Goal: Task Accomplishment & Management: Manage account settings

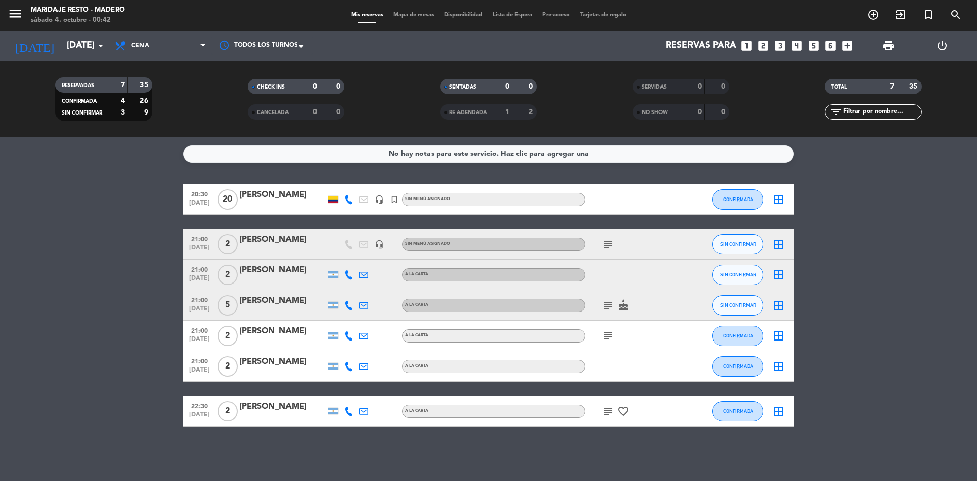
click at [514, 114] on div "RE AGENDADA 1 2" at bounding box center [488, 111] width 97 height 15
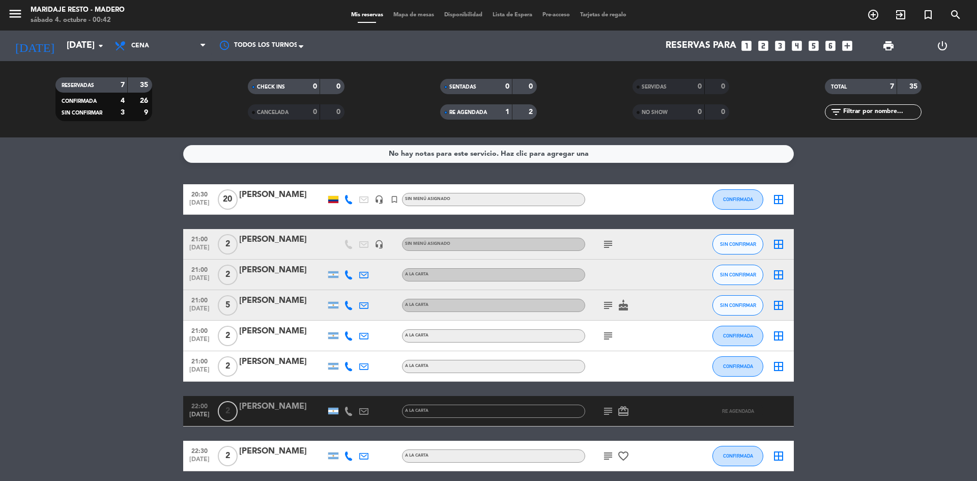
click at [479, 113] on span "RE AGENDADA" at bounding box center [468, 112] width 38 height 5
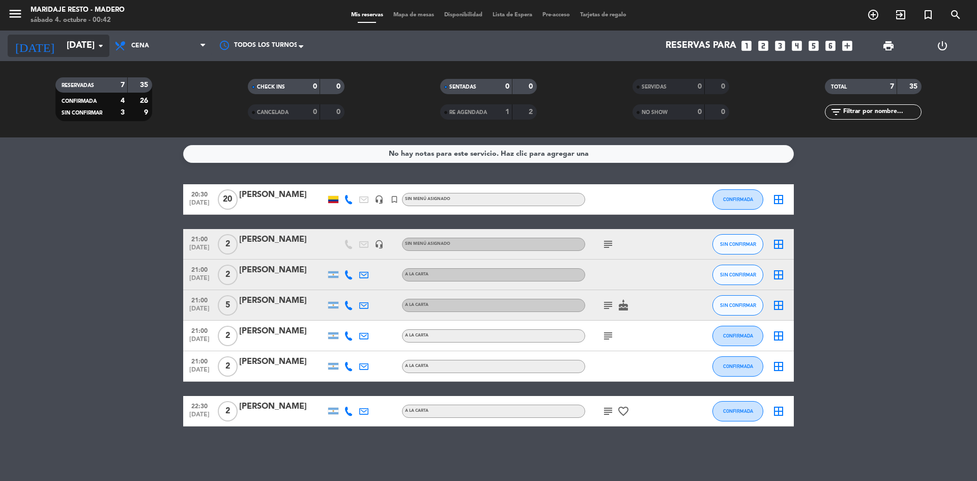
click at [100, 48] on icon "arrow_drop_down" at bounding box center [101, 46] width 12 height 12
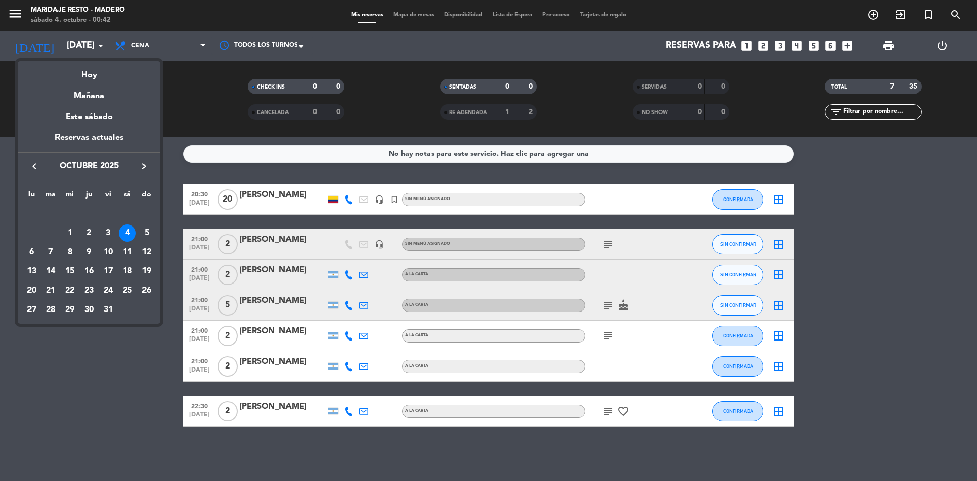
click at [162, 37] on div at bounding box center [488, 240] width 977 height 481
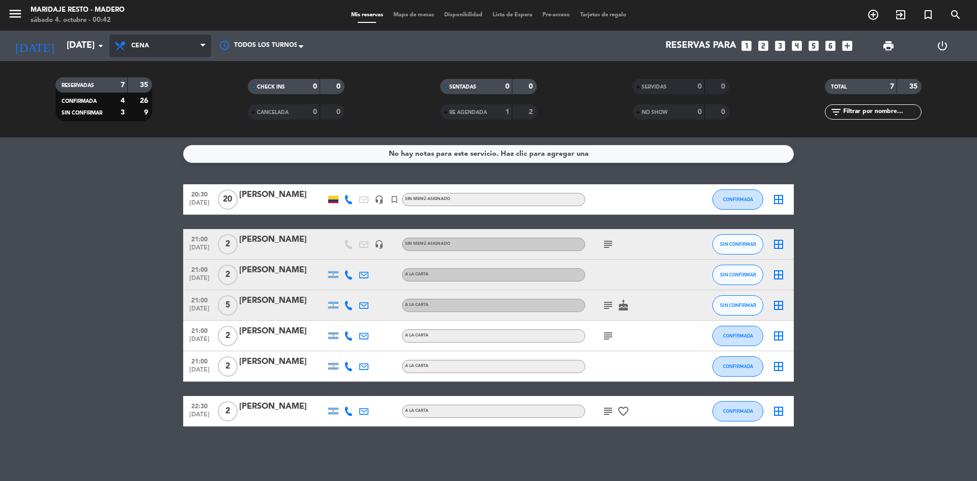
click at [161, 50] on span "Cena" at bounding box center [160, 46] width 102 height 22
click at [165, 93] on div "menu Maridaje Resto - [PERSON_NAME] [DATE] 4. octubre - 00:42 Mis reservas Mapa…" at bounding box center [488, 68] width 977 height 137
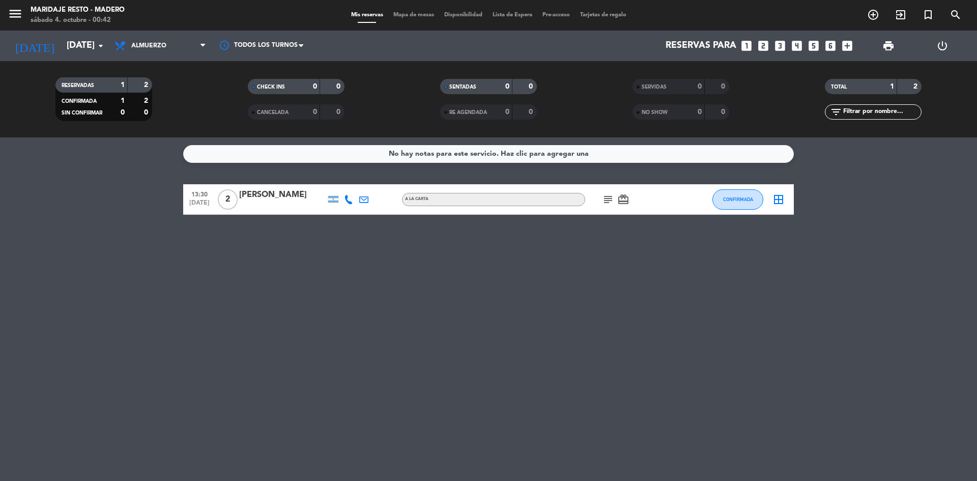
click at [624, 199] on icon "card_giftcard" at bounding box center [623, 199] width 12 height 12
click at [592, 274] on div "No hay notas para este servicio. Haz clic para agregar una 13:30 [DATE] 2 [PERS…" at bounding box center [488, 308] width 977 height 343
click at [600, 197] on span "subject" at bounding box center [607, 199] width 15 height 12
click at [614, 204] on span "subject" at bounding box center [607, 199] width 15 height 12
click at [610, 199] on icon "subject" at bounding box center [608, 199] width 12 height 12
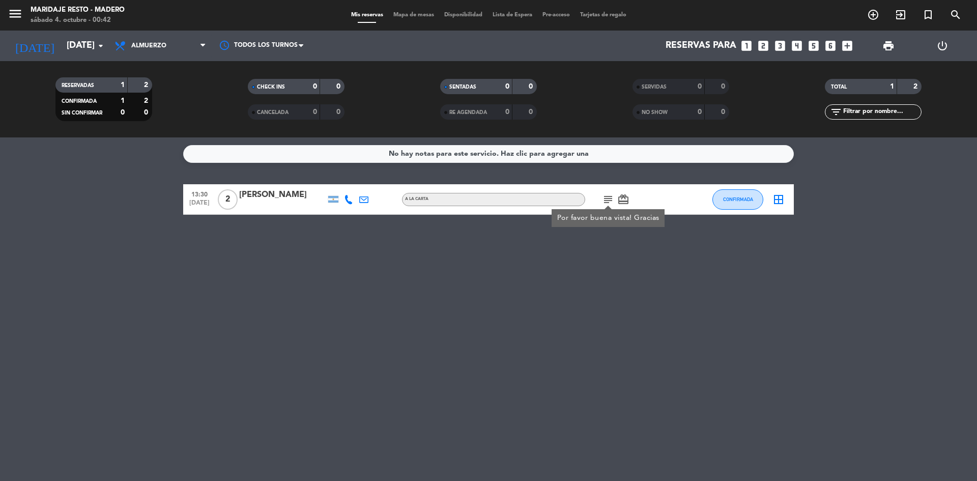
drag, startPoint x: 616, startPoint y: 253, endPoint x: 621, endPoint y: 215, distance: 38.5
click at [616, 251] on div "No hay notas para este servicio. Haz clic para agregar una 13:30 [DATE] 2 [PERS…" at bounding box center [488, 308] width 977 height 343
click at [619, 206] on div "subject card_giftcard" at bounding box center [631, 199] width 92 height 30
click at [619, 203] on icon "card_giftcard" at bounding box center [623, 199] width 12 height 12
drag, startPoint x: 605, startPoint y: 257, endPoint x: 605, endPoint y: 230, distance: 27.0
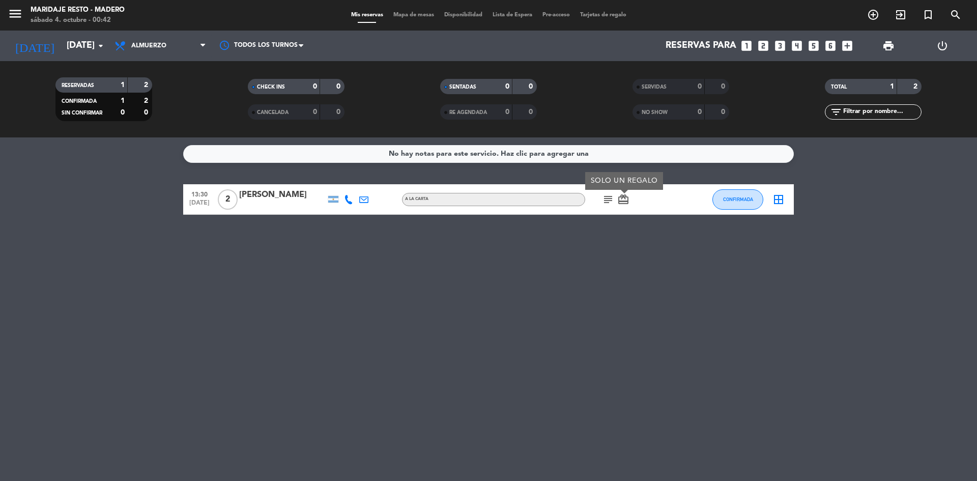
click at [605, 257] on div "No hay notas para este servicio. Haz clic para agregar una 13:30 [DATE] 2 [PERS…" at bounding box center [488, 308] width 977 height 343
click at [229, 204] on span "2" at bounding box center [228, 199] width 20 height 20
click at [267, 294] on div "No hay notas para este servicio. Haz clic para agregar una 13:30 [DATE] 2 1.Sal…" at bounding box center [488, 308] width 977 height 343
